Goal: Check status: Check status

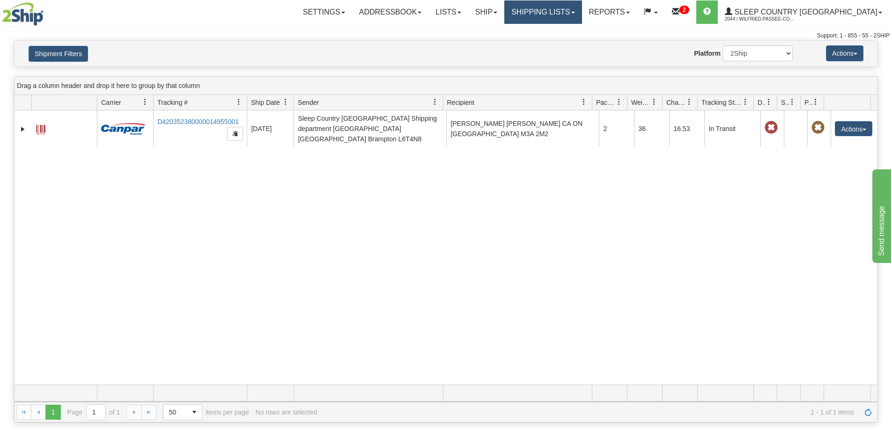
click at [579, 12] on link "Shipping lists" at bounding box center [542, 11] width 77 height 23
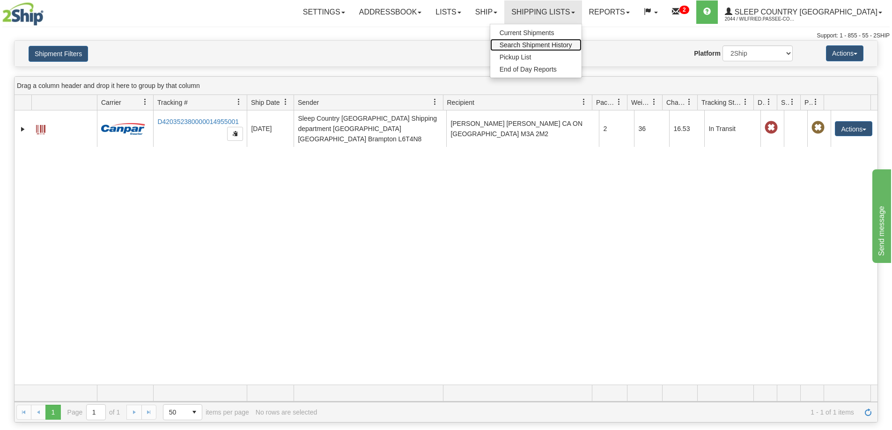
click at [572, 45] on span "Search Shipment History" at bounding box center [535, 44] width 73 height 7
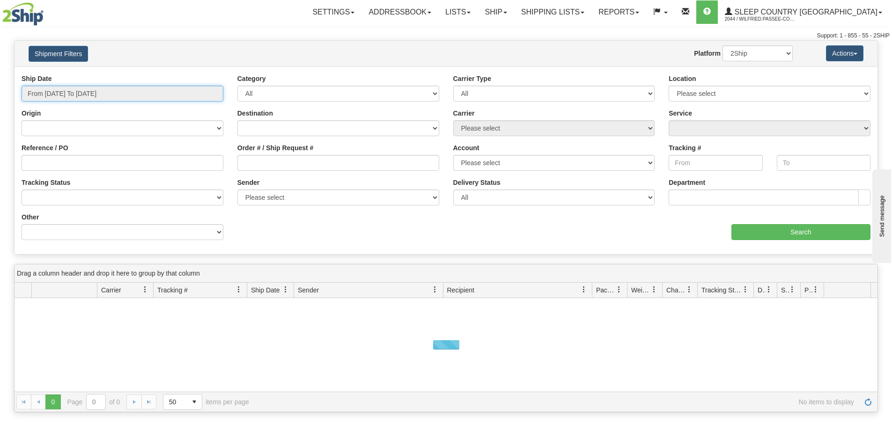
click at [119, 93] on input "From [DATE] To [DATE]" at bounding box center [123, 94] width 202 height 16
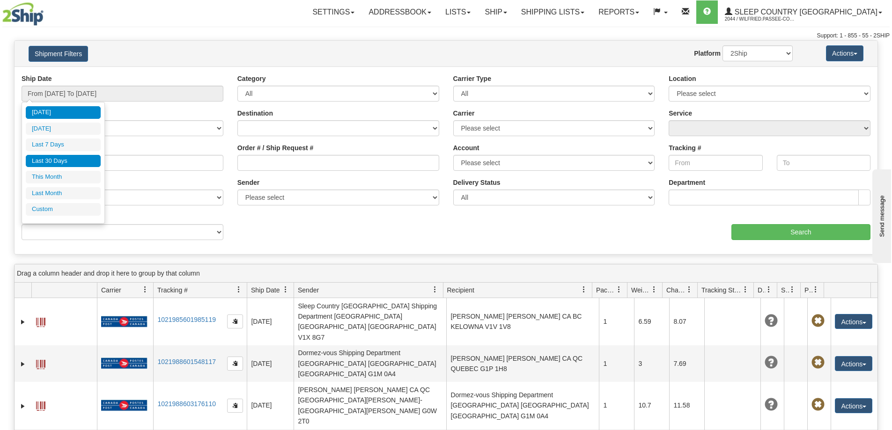
click at [68, 162] on li "Last 30 Days" at bounding box center [63, 161] width 75 height 13
type input "From [DATE] To [DATE]"
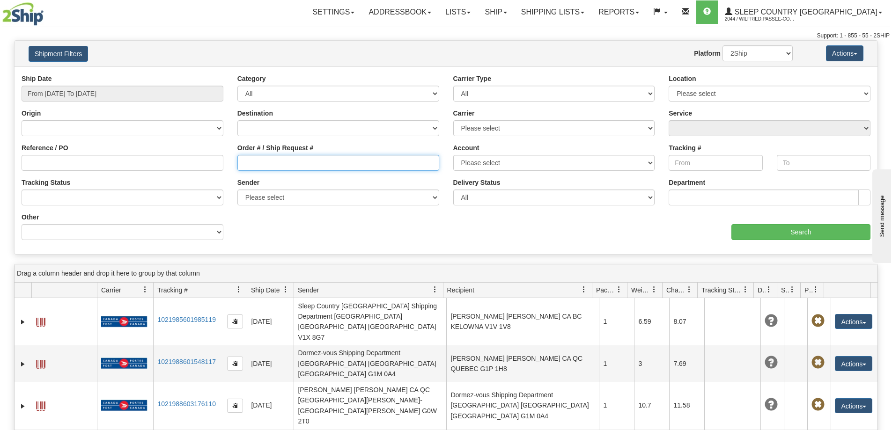
drag, startPoint x: 251, startPoint y: 163, endPoint x: 256, endPoint y: 163, distance: 5.6
click at [252, 163] on input "Order # / Ship Request #" at bounding box center [338, 163] width 202 height 16
paste input "9000I077097"
type input "9000I077097"
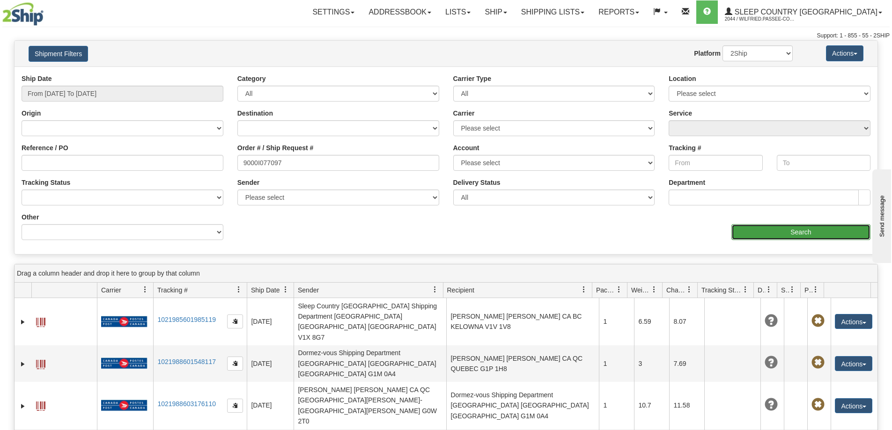
click at [738, 231] on input "Search" at bounding box center [800, 232] width 139 height 16
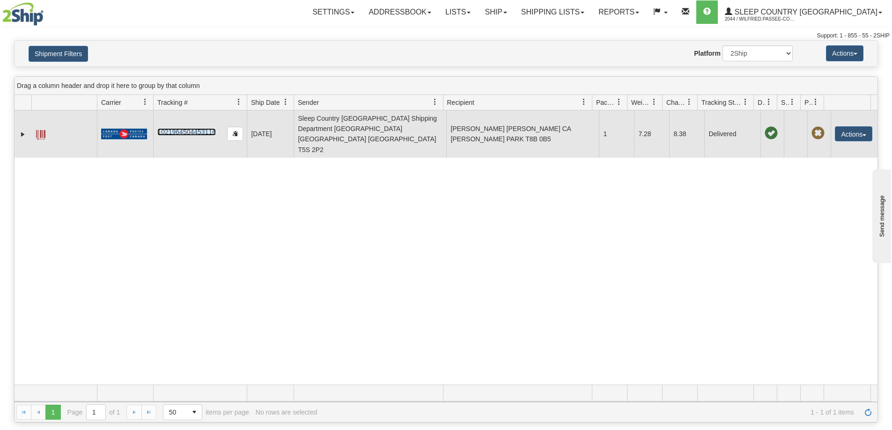
click at [200, 128] on link "1021964504453116" at bounding box center [186, 131] width 59 height 7
